Goal: Browse casually

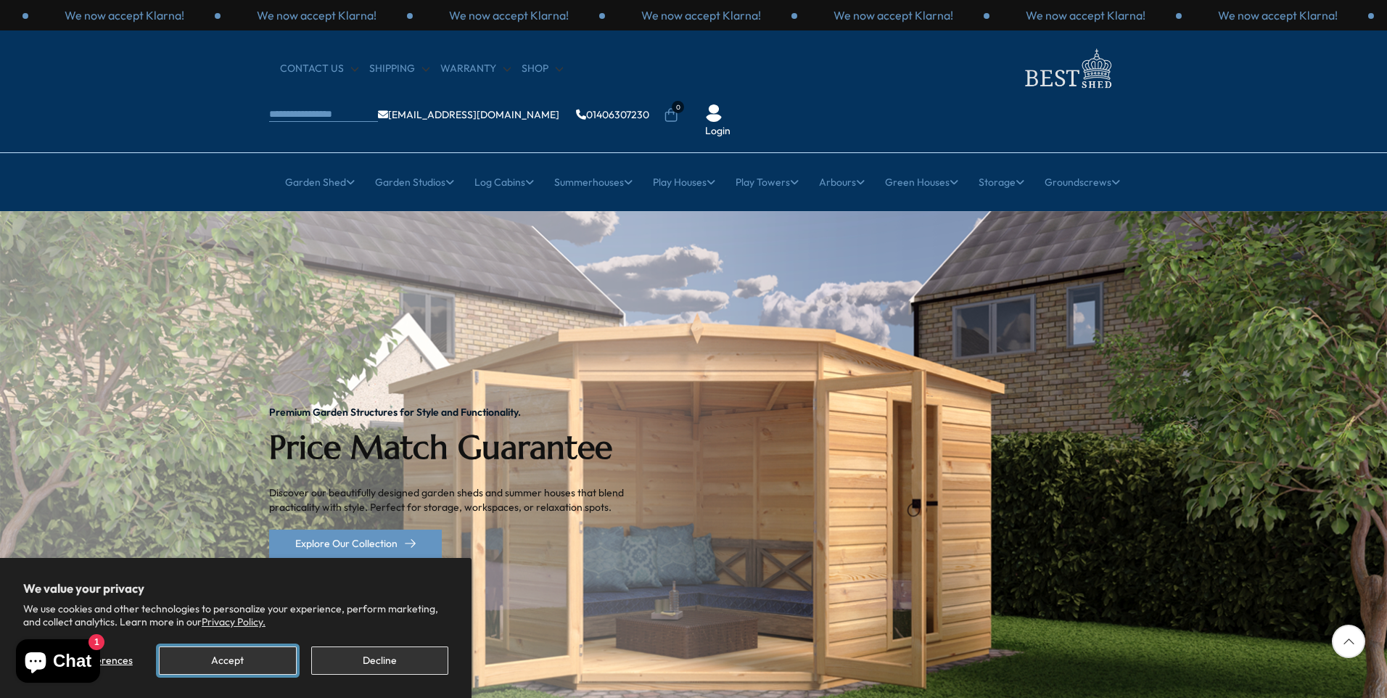
click at [232, 658] on button "Accept" at bounding box center [227, 660] width 137 height 28
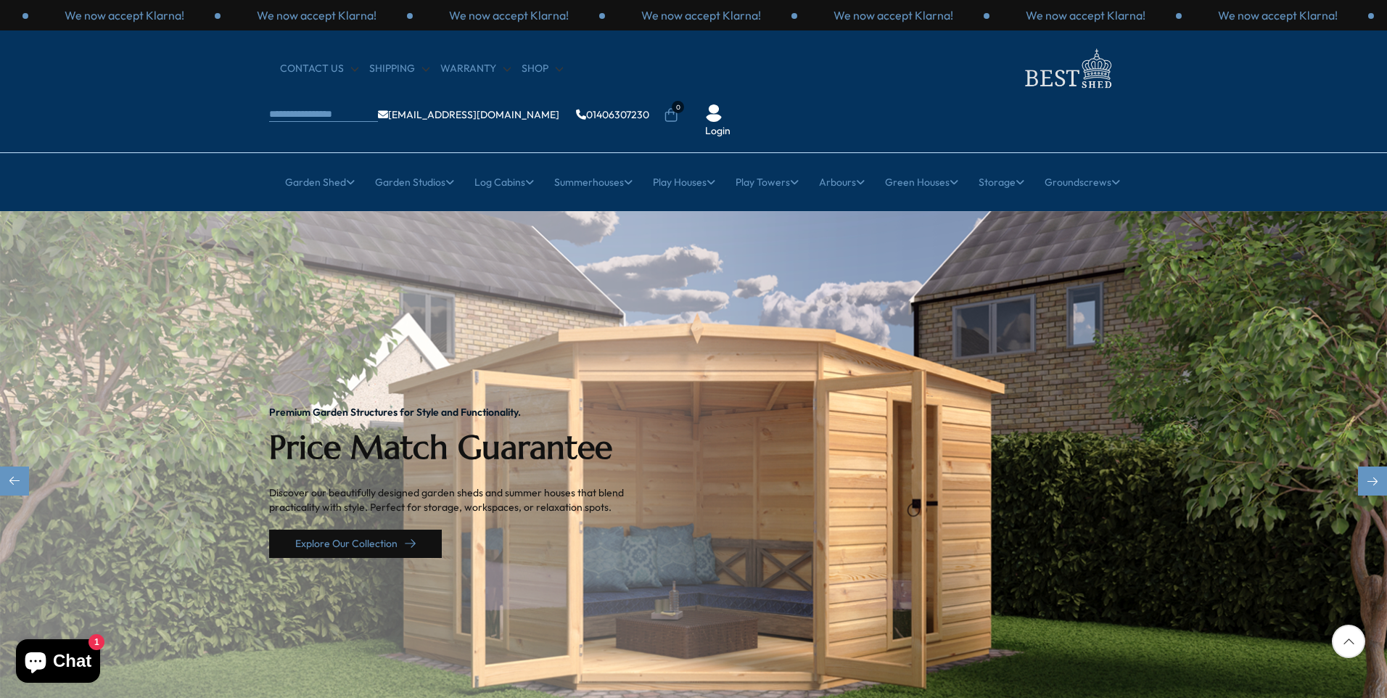
click at [343, 530] on link "Explore Our Collection" at bounding box center [355, 544] width 173 height 28
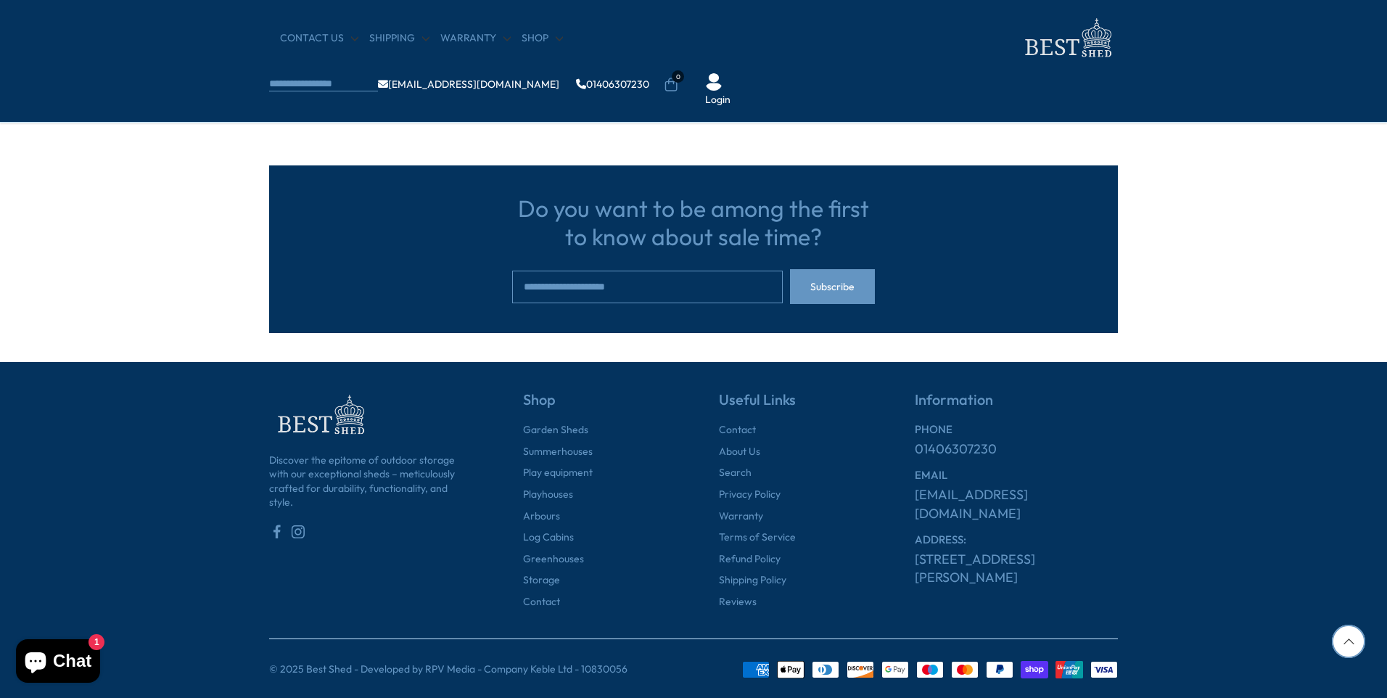
scroll to position [4463, 0]
